Goal: Task Accomplishment & Management: Use online tool/utility

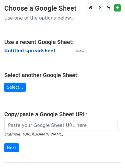
click at [17, 51] on strong "Untitled spreadsheet" at bounding box center [29, 50] width 51 height 5
click at [25, 53] on strong "Untitled spreadsheet" at bounding box center [29, 50] width 51 height 5
click at [22, 51] on strong "Untitled spreadsheet" at bounding box center [29, 50] width 51 height 5
click at [38, 51] on strong "Untitled spreadsheet" at bounding box center [29, 50] width 51 height 5
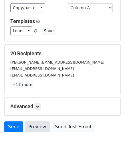
scroll to position [55, 0]
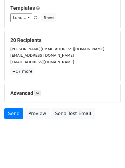
click at [40, 89] on div "Advanced Tracking Track Opens UTM Codes Track Clicks Filters Only include sprea…" at bounding box center [63, 93] width 116 height 18
click at [39, 92] on icon at bounding box center [37, 92] width 3 height 3
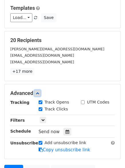
scroll to position [112, 0]
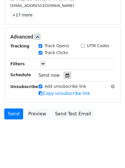
click at [66, 75] on icon at bounding box center [68, 75] width 4 height 4
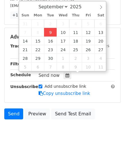
type input "2025-09-09 12:00"
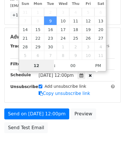
scroll to position [0, 0]
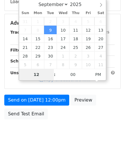
type input "4"
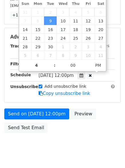
type input "2025-09-09 16:00"
click at [57, 156] on body "New Campaign Daily emails left: 50 Google Sheet: Untitled spreadsheet Variables…" at bounding box center [62, 26] width 125 height 266
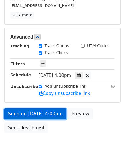
click at [32, 113] on link "Send on Sep 9 at 4:00pm" at bounding box center [35, 113] width 62 height 11
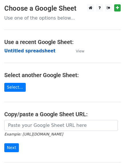
click at [18, 50] on strong "Untitled spreadsheet" at bounding box center [29, 50] width 51 height 5
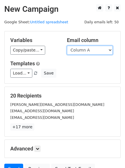
click at [79, 52] on select "Column A Column B Column C Column D Column E" at bounding box center [90, 50] width 46 height 9
select select "Column B"
click at [67, 46] on select "Column A Column B Column C Column D Column E" at bounding box center [90, 50] width 46 height 9
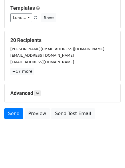
click at [42, 94] on h5 "Advanced" at bounding box center [62, 93] width 105 height 6
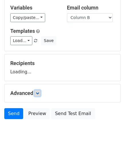
click at [39, 93] on icon at bounding box center [37, 92] width 3 height 3
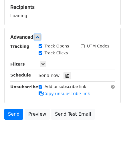
scroll to position [89, 0]
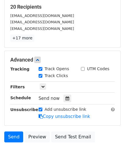
drag, startPoint x: 65, startPoint y: 95, endPoint x: 64, endPoint y: 90, distance: 5.2
click at [65, 96] on div at bounding box center [68, 97] width 8 height 7
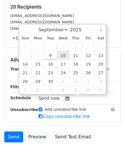
type input "2025-09-10 12:00"
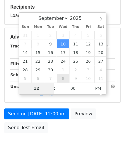
type input "5"
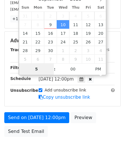
scroll to position [125, 0]
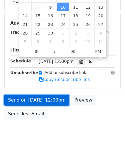
type input "2025-09-10 17:00"
click at [36, 100] on link "Send on Sep 10 at 12:00pm" at bounding box center [36, 99] width 65 height 11
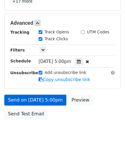
scroll to position [102, 0]
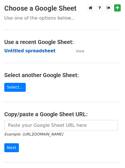
click at [13, 51] on strong "Untitled spreadsheet" at bounding box center [29, 50] width 51 height 5
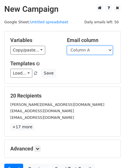
click at [73, 50] on select "Column A Column B Column C Column D Column E" at bounding box center [90, 50] width 46 height 9
select select "Column C"
click at [67, 46] on select "Column A Column B Column C Column D Column E" at bounding box center [90, 50] width 46 height 9
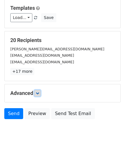
click at [39, 94] on icon at bounding box center [37, 92] width 3 height 3
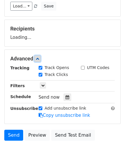
scroll to position [84, 0]
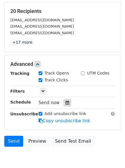
drag, startPoint x: 63, startPoint y: 98, endPoint x: 65, endPoint y: 100, distance: 3.5
click at [63, 97] on div "Tracking Track Opens UTM Codes Track Clicks Filters Only include spreadsheet ro…" at bounding box center [62, 97] width 105 height 54
click at [65, 100] on div at bounding box center [68, 102] width 8 height 7
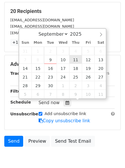
type input "2025-09-11 12:00"
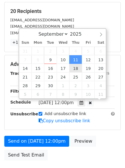
scroll to position [0, 0]
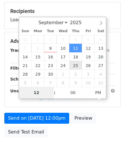
type input "6"
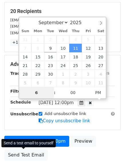
scroll to position [125, 0]
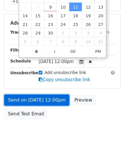
type input "2025-09-11 18:00"
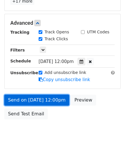
click at [38, 102] on link "Send on Sep 11 at 12:00pm" at bounding box center [36, 99] width 65 height 11
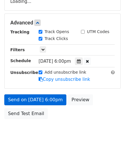
scroll to position [102, 0]
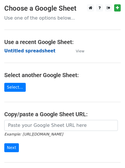
click at [26, 51] on strong "Untitled spreadsheet" at bounding box center [29, 50] width 51 height 5
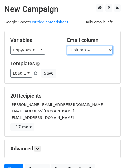
drag, startPoint x: 0, startPoint y: 0, endPoint x: 95, endPoint y: 52, distance: 108.7
click at [96, 52] on select "Column A Column B Column C Column D Column E" at bounding box center [90, 50] width 46 height 9
select select "Column D"
click at [67, 46] on select "Column A Column B Column C Column D Column E" at bounding box center [90, 50] width 46 height 9
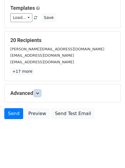
click at [38, 92] on icon at bounding box center [37, 92] width 3 height 3
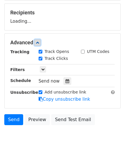
scroll to position [84, 0]
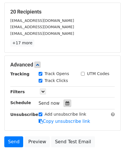
click at [66, 102] on icon at bounding box center [68, 103] width 4 height 4
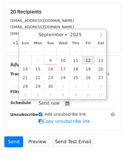
type input "2025-09-12 12:00"
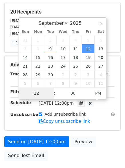
type input "7"
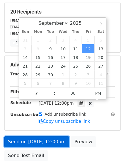
type input "2025-09-12 19:00"
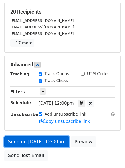
click at [55, 140] on link "Send on Sep 12 at 12:00pm" at bounding box center [36, 141] width 65 height 11
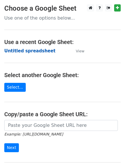
click at [20, 49] on strong "Untitled spreadsheet" at bounding box center [29, 50] width 51 height 5
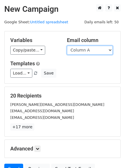
click at [83, 49] on select "Column A Column B Column C Column D Column E" at bounding box center [90, 50] width 46 height 9
select select "Column E"
click at [67, 46] on select "Column A Column B Column C Column D Column E" at bounding box center [90, 50] width 46 height 9
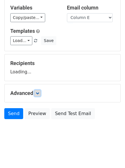
click at [38, 91] on icon at bounding box center [37, 92] width 3 height 3
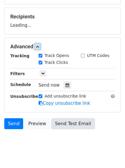
scroll to position [86, 0]
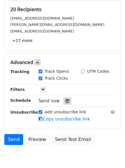
click at [66, 97] on div "Send now" at bounding box center [72, 101] width 67 height 8
click at [66, 98] on div at bounding box center [68, 100] width 8 height 7
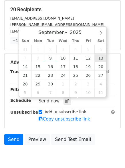
type input "[DATE] 12:00"
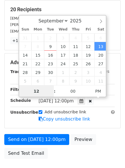
scroll to position [0, 0]
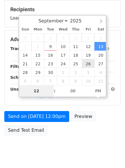
type input "8"
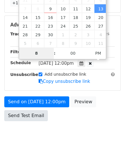
scroll to position [125, 0]
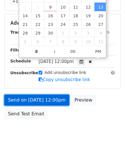
type input "2025-09-13 20:00"
click at [35, 98] on link "Send on Sep 13 at 12:00pm" at bounding box center [36, 99] width 65 height 11
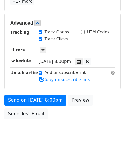
scroll to position [102, 0]
